Goal: Task Accomplishment & Management: Use online tool/utility

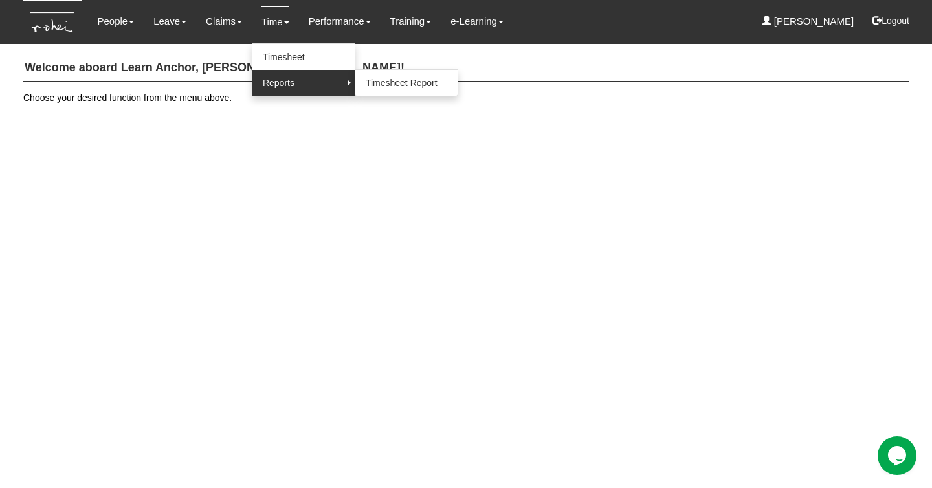
click at [278, 83] on link "Reports" at bounding box center [303, 83] width 102 height 26
click at [392, 86] on link "Timesheet Report" at bounding box center [406, 83] width 102 height 26
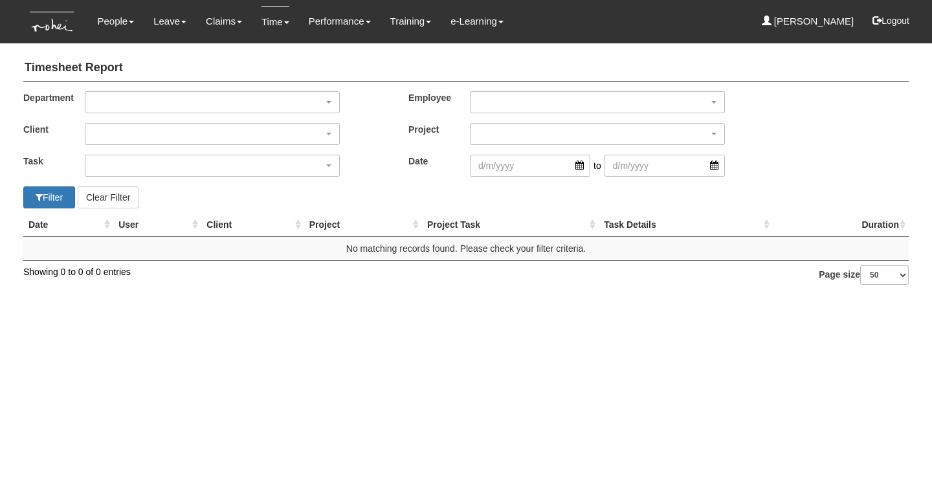
select select "50"
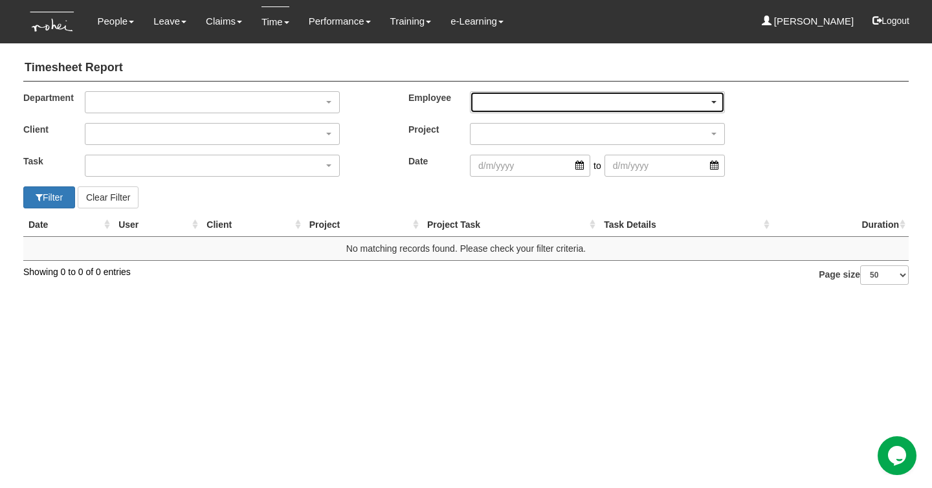
click at [508, 102] on div "button" at bounding box center [598, 102] width 254 height 21
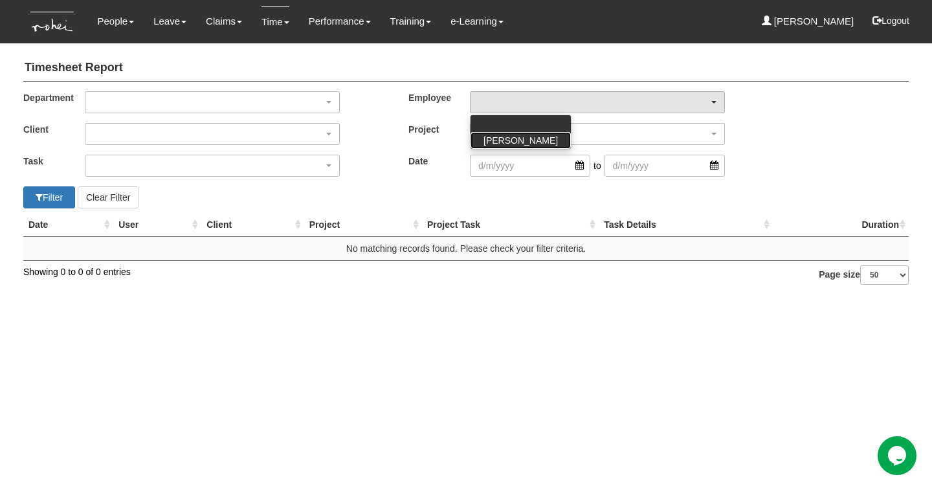
click at [504, 138] on span "[PERSON_NAME]" at bounding box center [520, 140] width 74 height 13
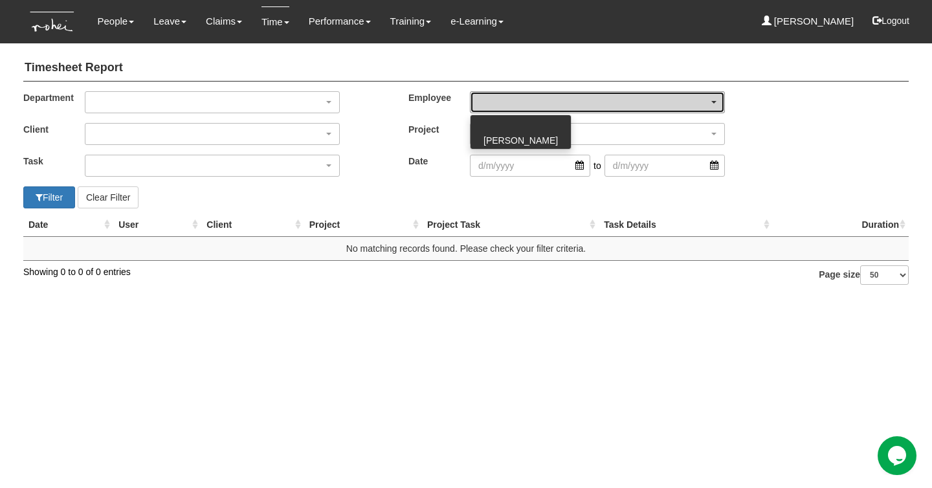
select select "a7f0dbea-ae7b-40c2-8f8f-fa67f6692632"
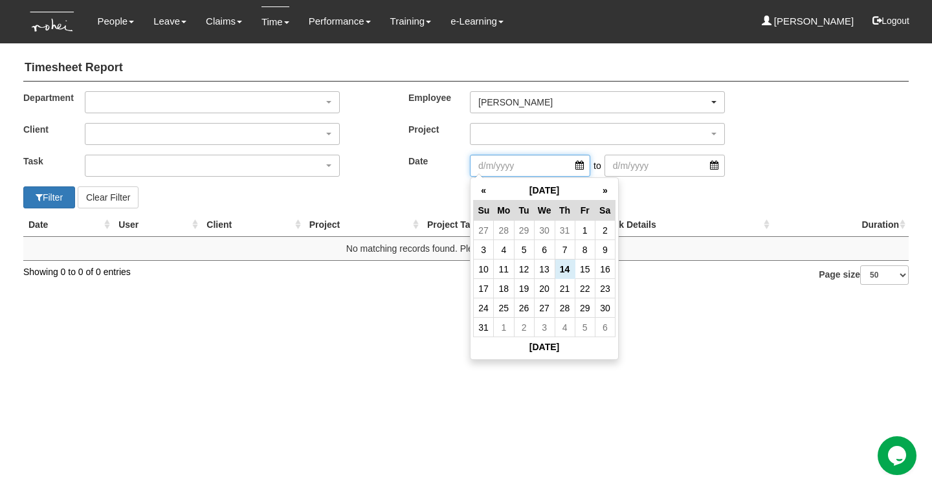
click at [505, 166] on input "search" at bounding box center [530, 166] width 120 height 22
click at [482, 187] on th "«" at bounding box center [484, 191] width 20 height 20
click at [548, 271] on td "16" at bounding box center [544, 269] width 21 height 19
type input "[DATE]"
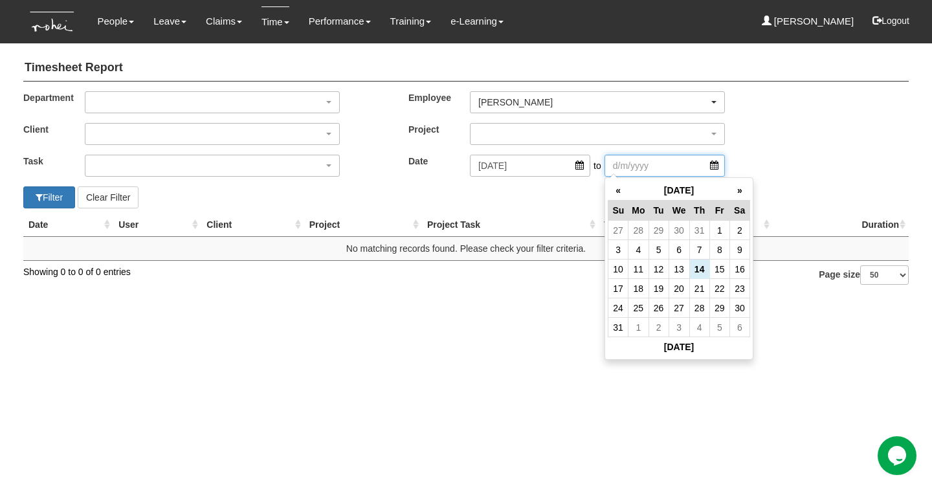
click at [642, 172] on input "search" at bounding box center [664, 166] width 120 height 22
click at [720, 269] on td "15" at bounding box center [719, 269] width 20 height 19
type input "[DATE]"
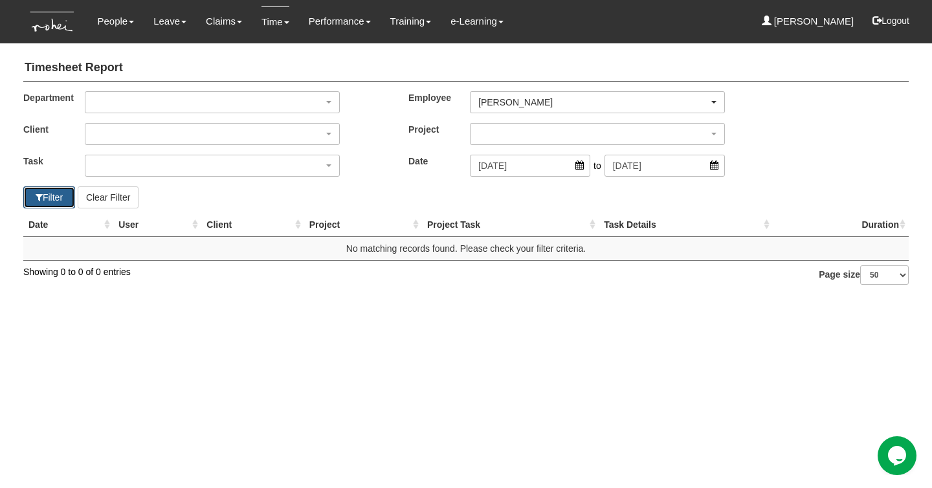
click at [63, 197] on button "Filter" at bounding box center [49, 197] width 52 height 22
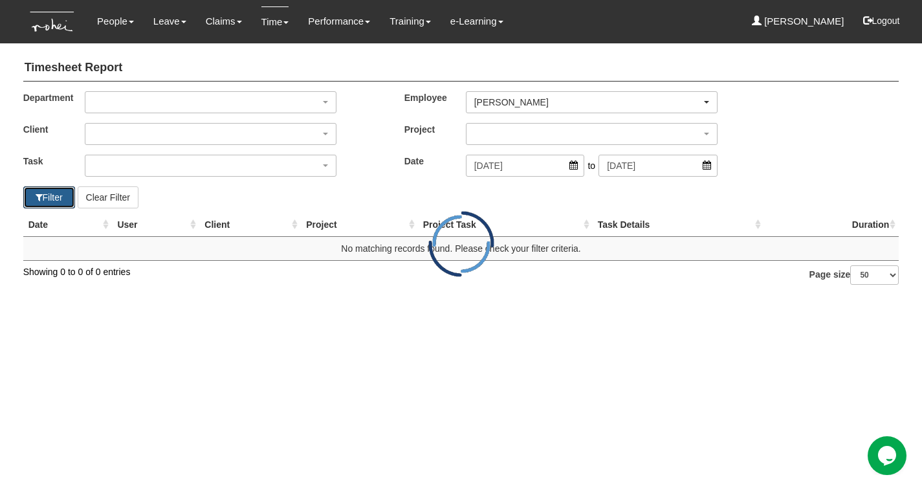
select select "50"
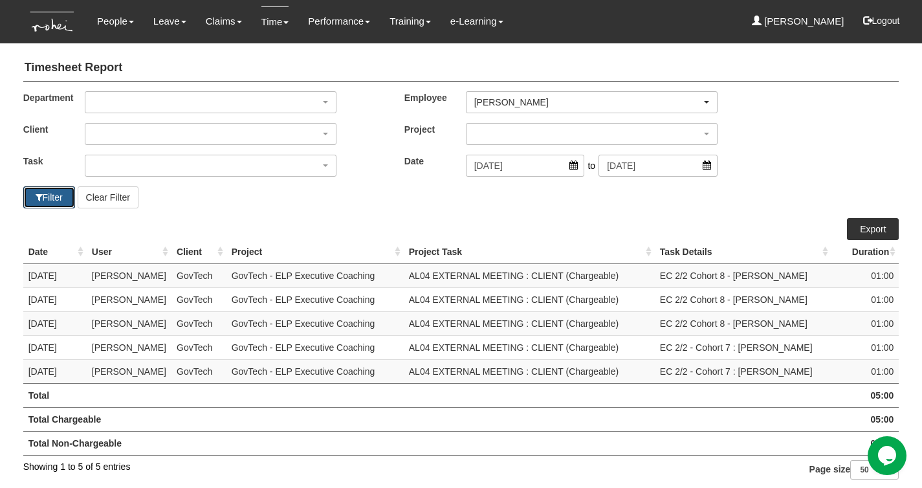
scroll to position [1, 0]
click at [896, 19] on button "Logout" at bounding box center [881, 20] width 55 height 31
